Goal: Find contact information: Find contact information

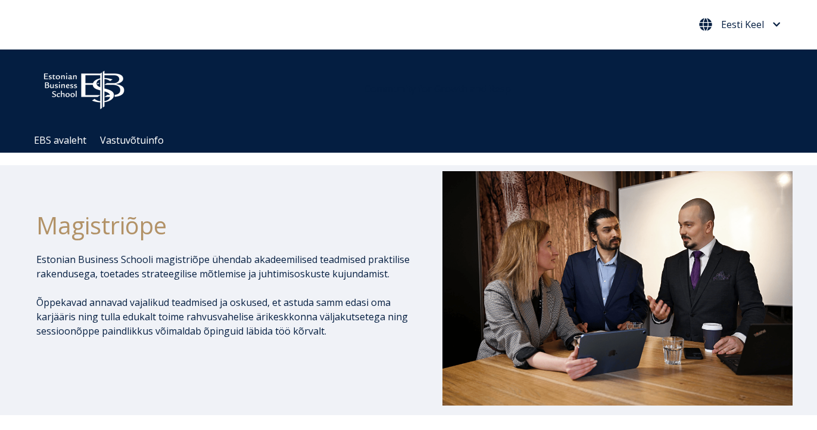
click at [737, 27] on span "Eesti Keel" at bounding box center [743, 25] width 43 height 10
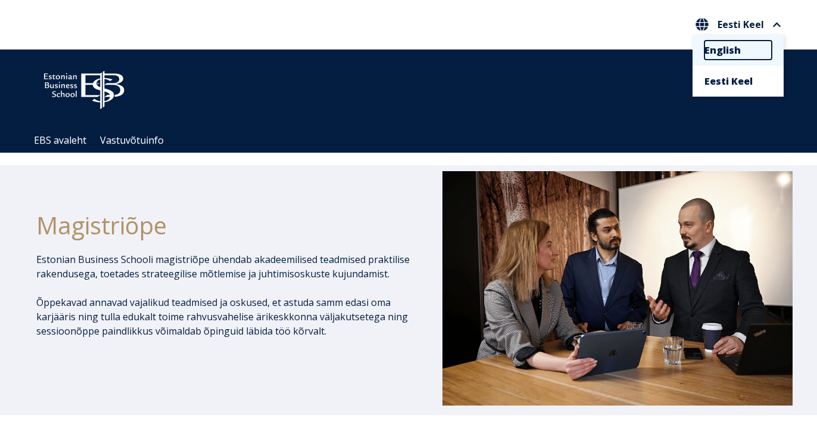
click at [728, 51] on link "English" at bounding box center [738, 50] width 67 height 19
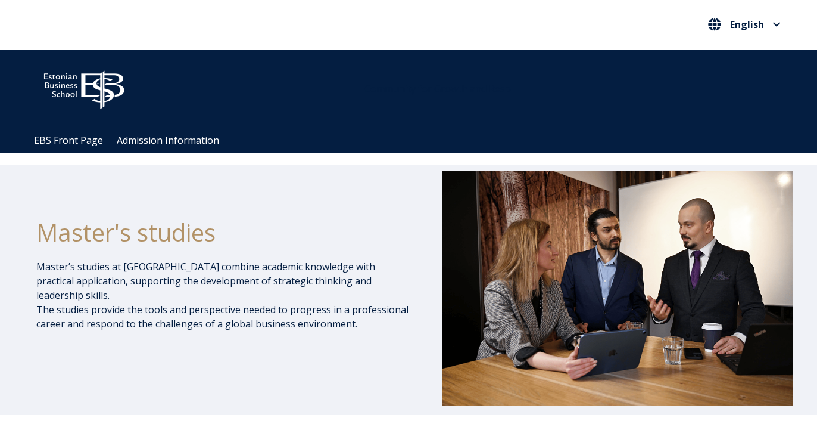
click at [747, 32] on button "English" at bounding box center [744, 24] width 79 height 19
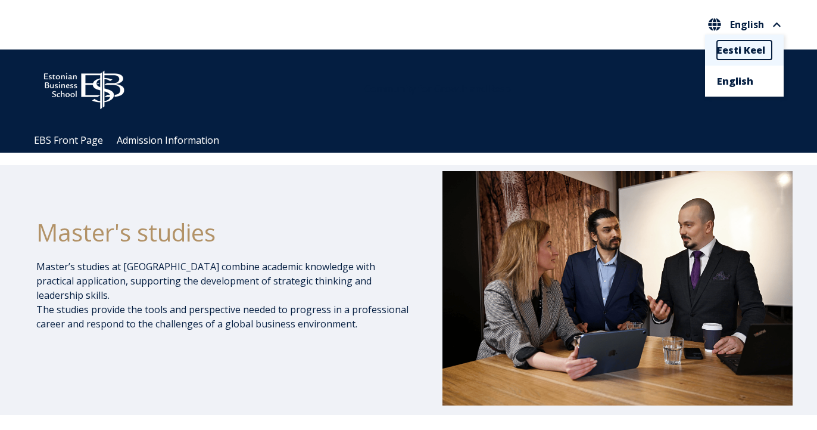
click at [736, 58] on link "Eesti Keel" at bounding box center [744, 50] width 55 height 19
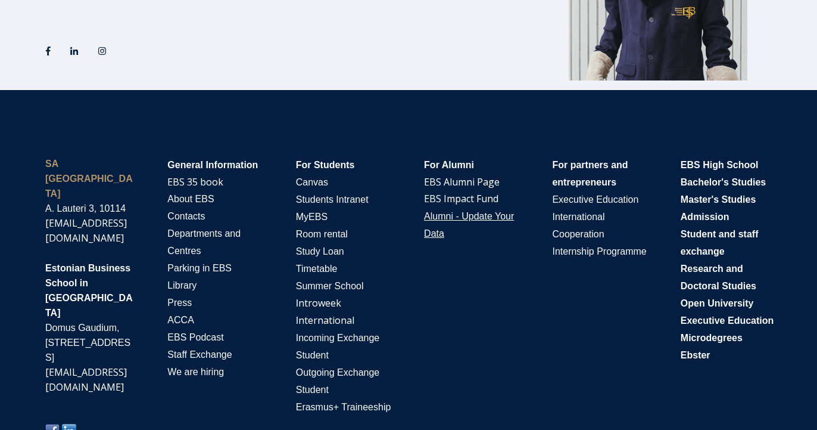
scroll to position [2331, 0]
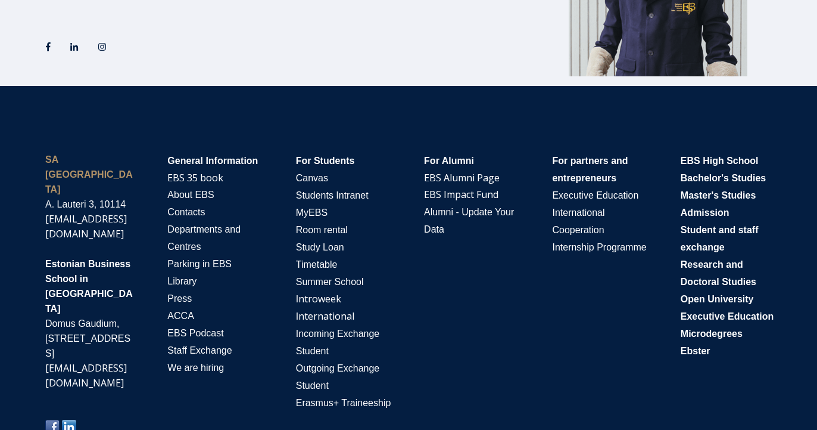
click at [126, 212] on div "[EMAIL_ADDRESS][DOMAIN_NAME]" at bounding box center [90, 227] width 91 height 30
copy div "[EMAIL_ADDRESS][DOMAIN_NAME]"
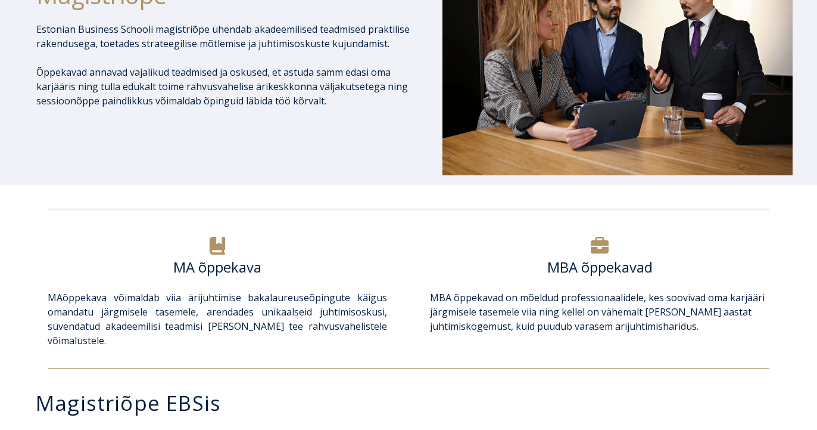
scroll to position [0, 0]
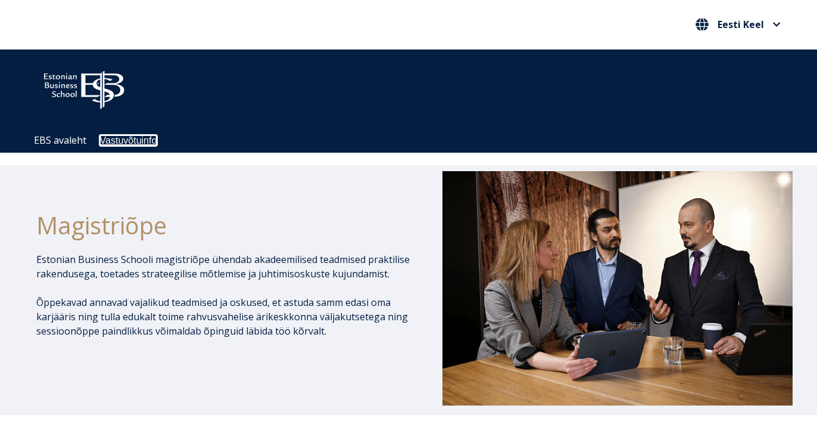
click at [142, 142] on link "Vastuvõtuinfo" at bounding box center [128, 140] width 57 height 10
